Goal: Task Accomplishment & Management: Use online tool/utility

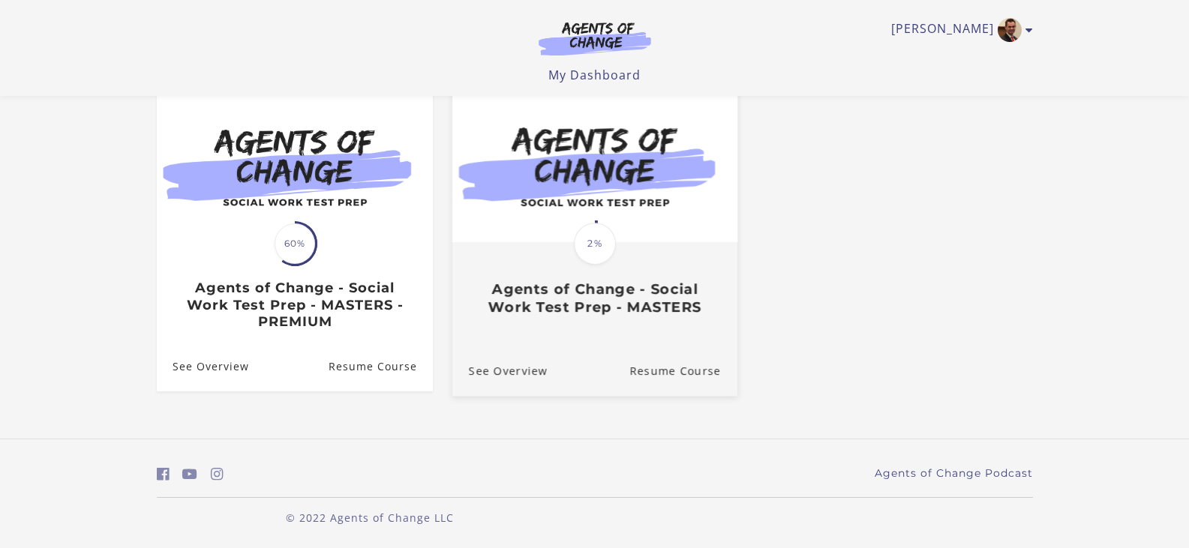
scroll to position [139, 0]
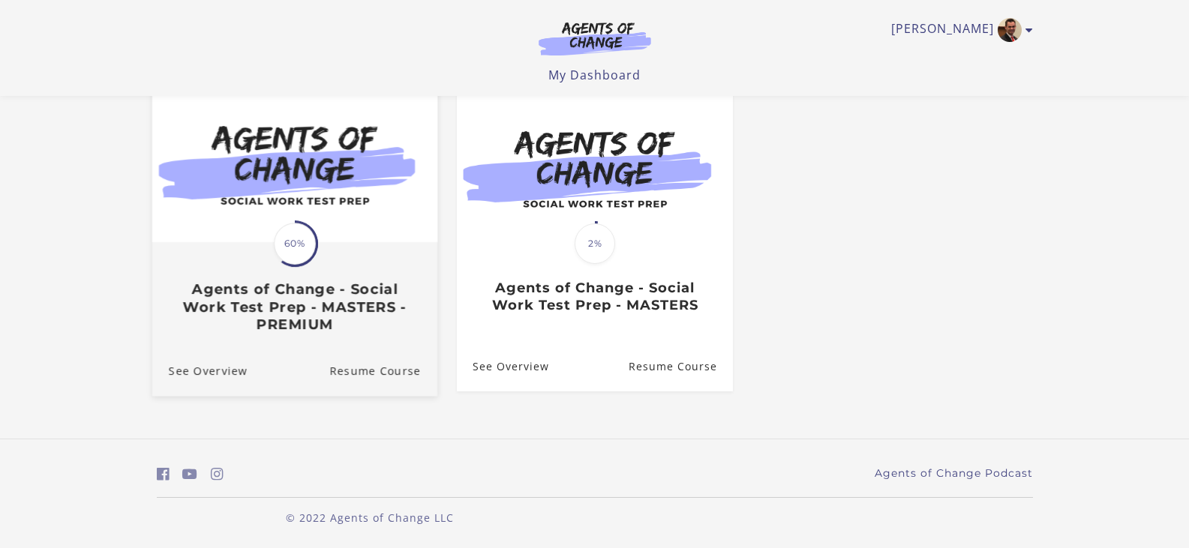
click at [364, 310] on h3 "Agents of Change - Social Work Test Prep - MASTERS - PREMIUM" at bounding box center [294, 306] width 252 height 52
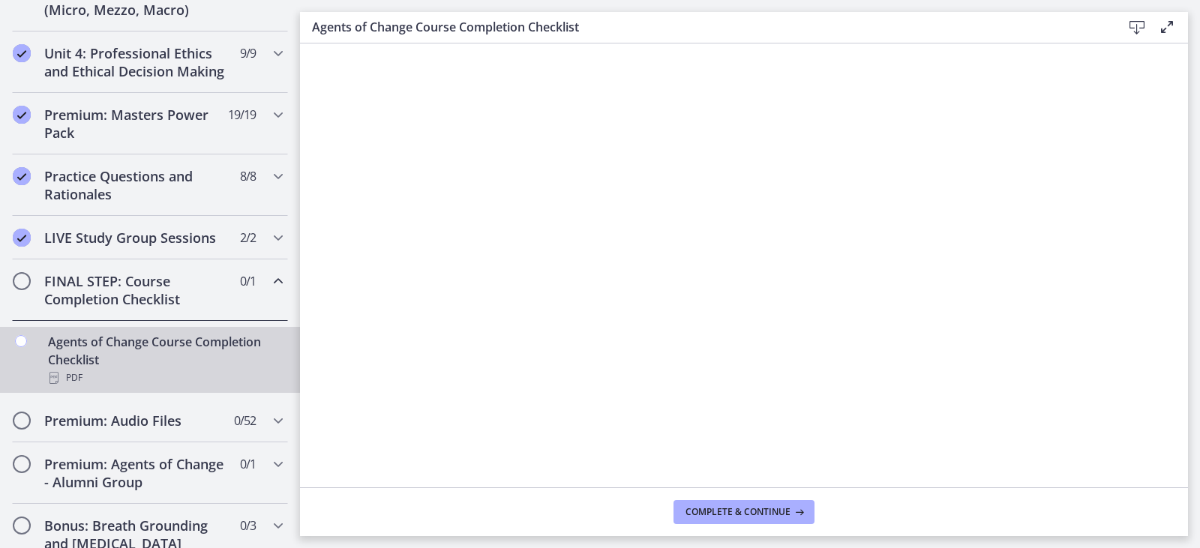
scroll to position [600, 0]
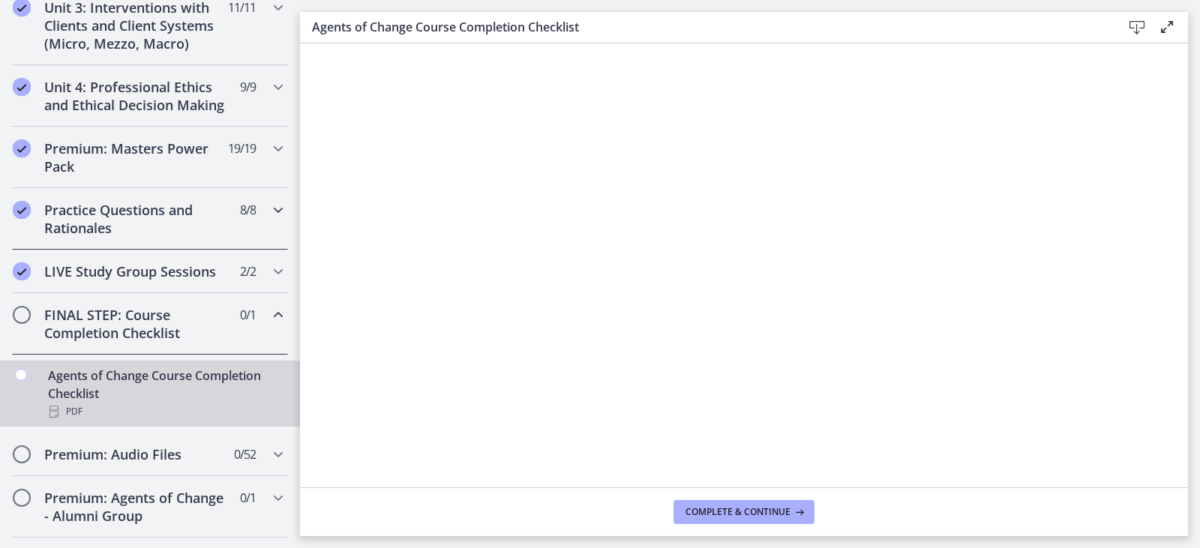
click at [148, 225] on h2 "Practice Questions and Rationales" at bounding box center [135, 219] width 183 height 36
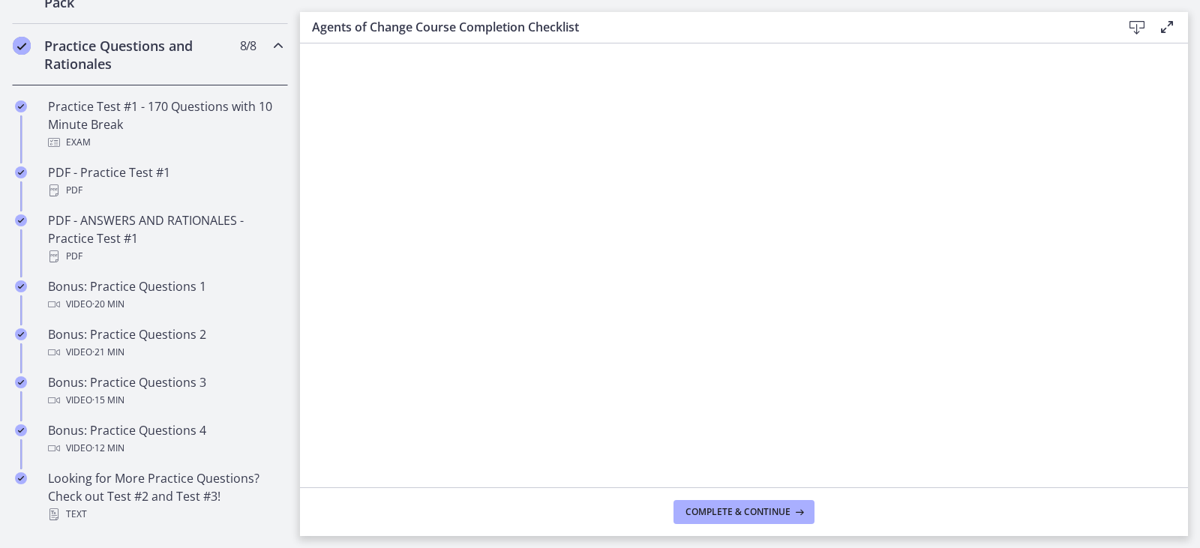
scroll to position [675, 0]
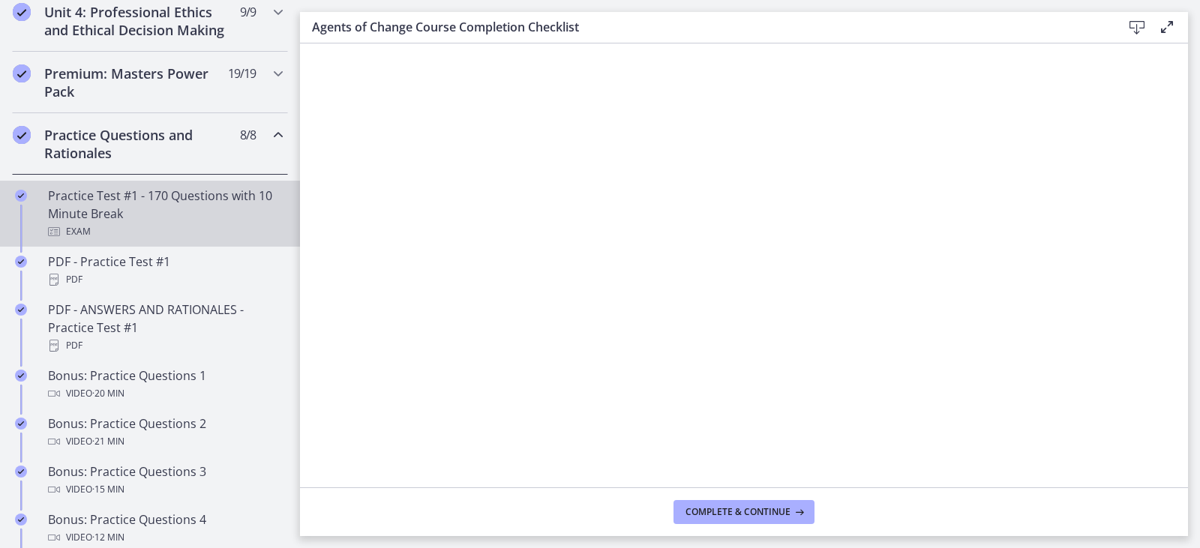
click at [157, 220] on div "Practice Test #1 - 170 Questions with 10 Minute Break Exam" at bounding box center [165, 214] width 234 height 54
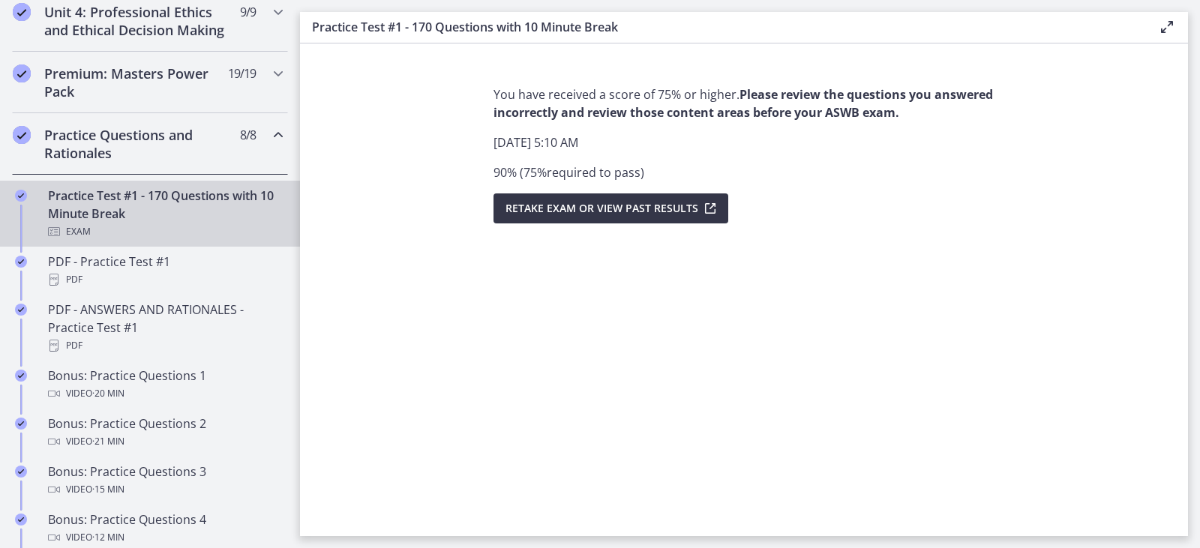
click at [608, 219] on button "Retake Exam OR View Past Results" at bounding box center [610, 208] width 235 height 30
